Goal: Use online tool/utility: Utilize a website feature to perform a specific function

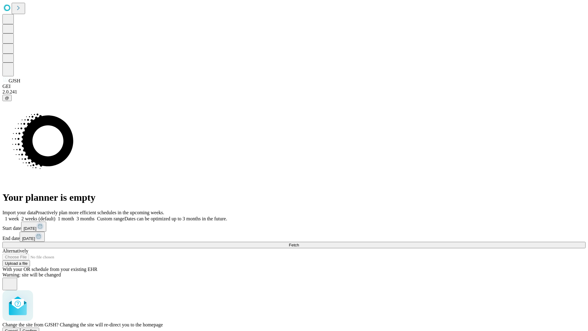
click at [37, 328] on span "Confirm" at bounding box center [30, 330] width 14 height 5
click at [55, 216] on label "2 weeks (default)" at bounding box center [37, 218] width 36 height 5
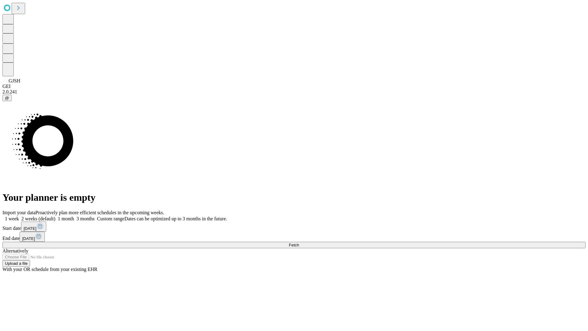
click at [299, 243] on span "Fetch" at bounding box center [294, 245] width 10 height 5
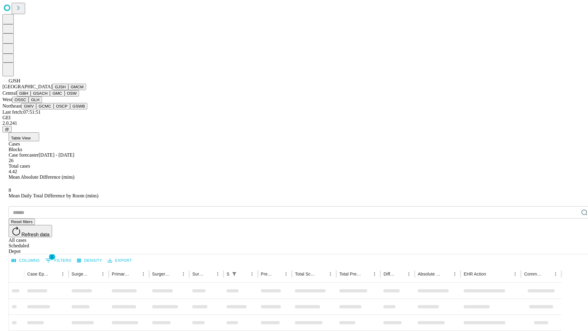
click at [68, 90] on button "GMCM" at bounding box center [77, 87] width 18 height 6
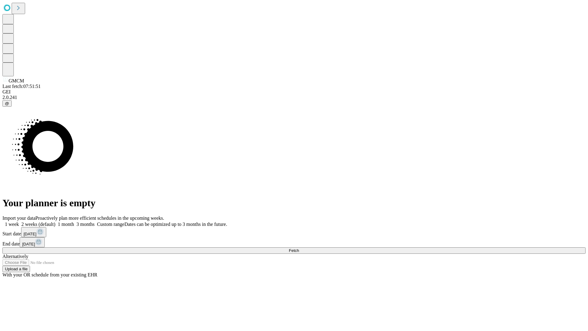
click at [55, 221] on label "2 weeks (default)" at bounding box center [37, 223] width 36 height 5
click at [299, 248] on span "Fetch" at bounding box center [294, 250] width 10 height 5
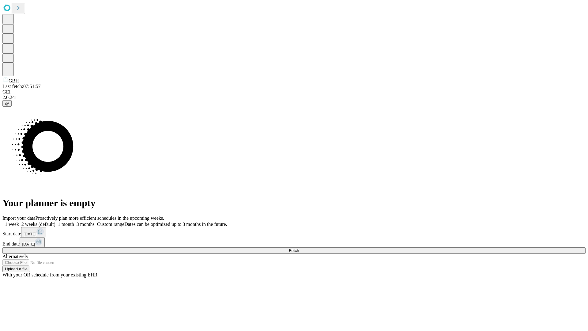
click at [55, 221] on label "2 weeks (default)" at bounding box center [37, 223] width 36 height 5
click at [299, 248] on span "Fetch" at bounding box center [294, 250] width 10 height 5
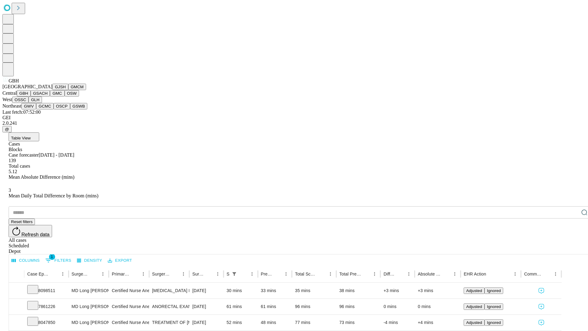
click at [47, 96] on button "GSACH" at bounding box center [40, 93] width 19 height 6
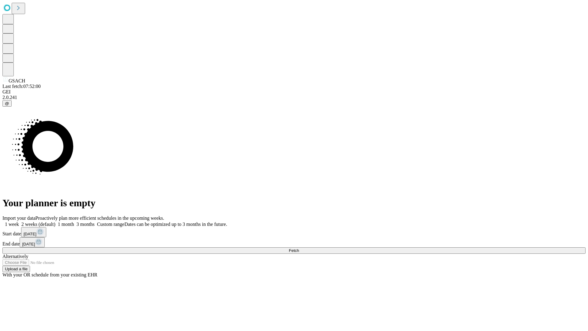
click at [55, 221] on label "2 weeks (default)" at bounding box center [37, 223] width 36 height 5
click at [299, 248] on span "Fetch" at bounding box center [294, 250] width 10 height 5
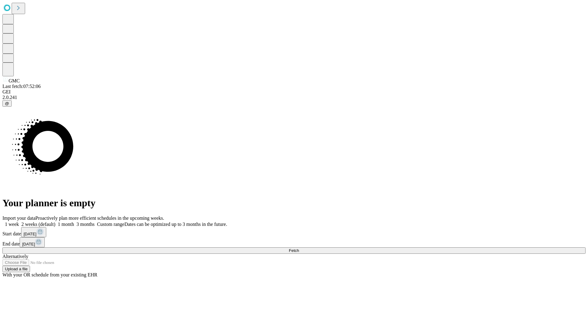
click at [55, 221] on label "2 weeks (default)" at bounding box center [37, 223] width 36 height 5
click at [299, 248] on span "Fetch" at bounding box center [294, 250] width 10 height 5
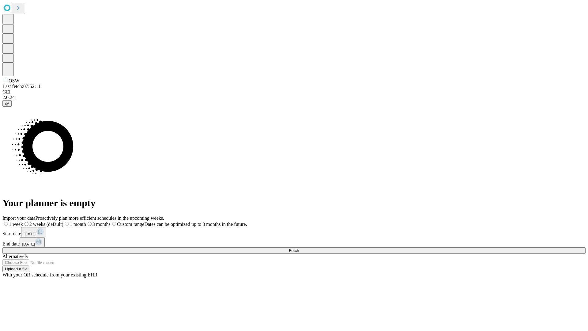
click at [299, 248] on span "Fetch" at bounding box center [294, 250] width 10 height 5
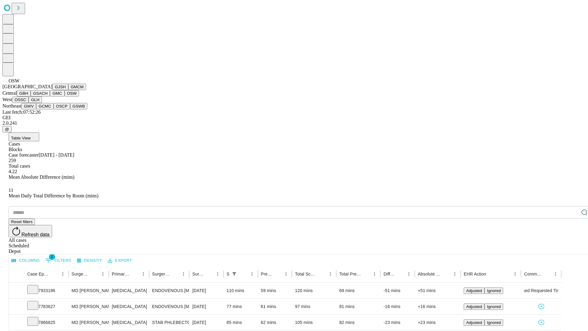
click at [29, 103] on button "OSSC" at bounding box center [20, 99] width 17 height 6
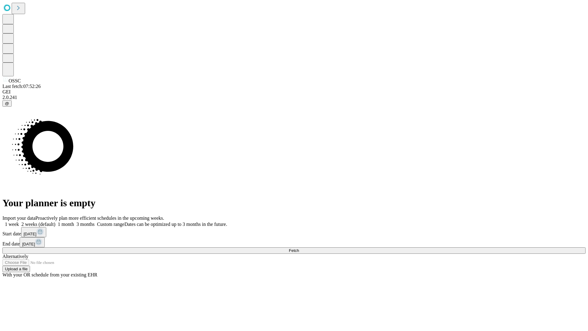
click at [55, 221] on label "2 weeks (default)" at bounding box center [37, 223] width 36 height 5
click at [299, 248] on span "Fetch" at bounding box center [294, 250] width 10 height 5
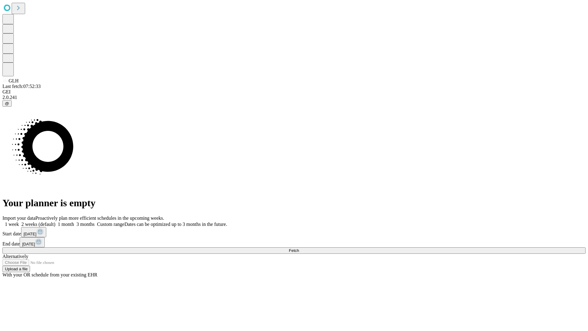
click at [299, 248] on span "Fetch" at bounding box center [294, 250] width 10 height 5
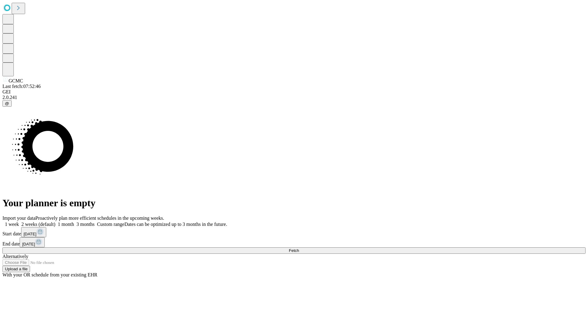
click at [55, 221] on label "2 weeks (default)" at bounding box center [37, 223] width 36 height 5
click at [299, 248] on span "Fetch" at bounding box center [294, 250] width 10 height 5
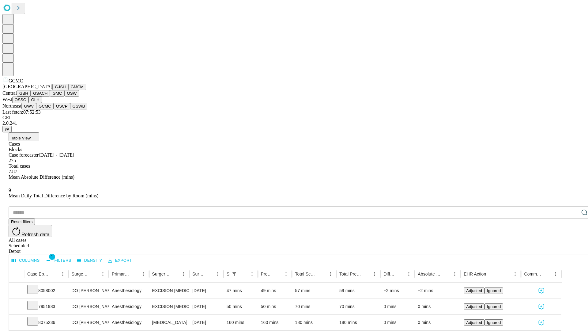
click at [54, 109] on button "OSCP" at bounding box center [62, 106] width 17 height 6
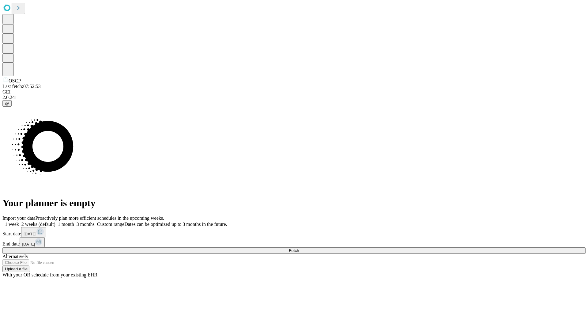
click at [55, 221] on label "2 weeks (default)" at bounding box center [37, 223] width 36 height 5
click at [299, 248] on span "Fetch" at bounding box center [294, 250] width 10 height 5
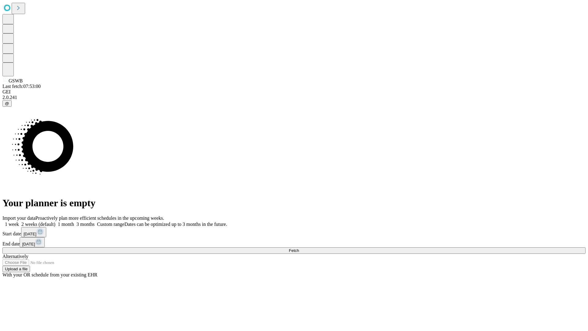
click at [55, 221] on label "2 weeks (default)" at bounding box center [37, 223] width 36 height 5
click at [299, 248] on span "Fetch" at bounding box center [294, 250] width 10 height 5
